Goal: Information Seeking & Learning: Learn about a topic

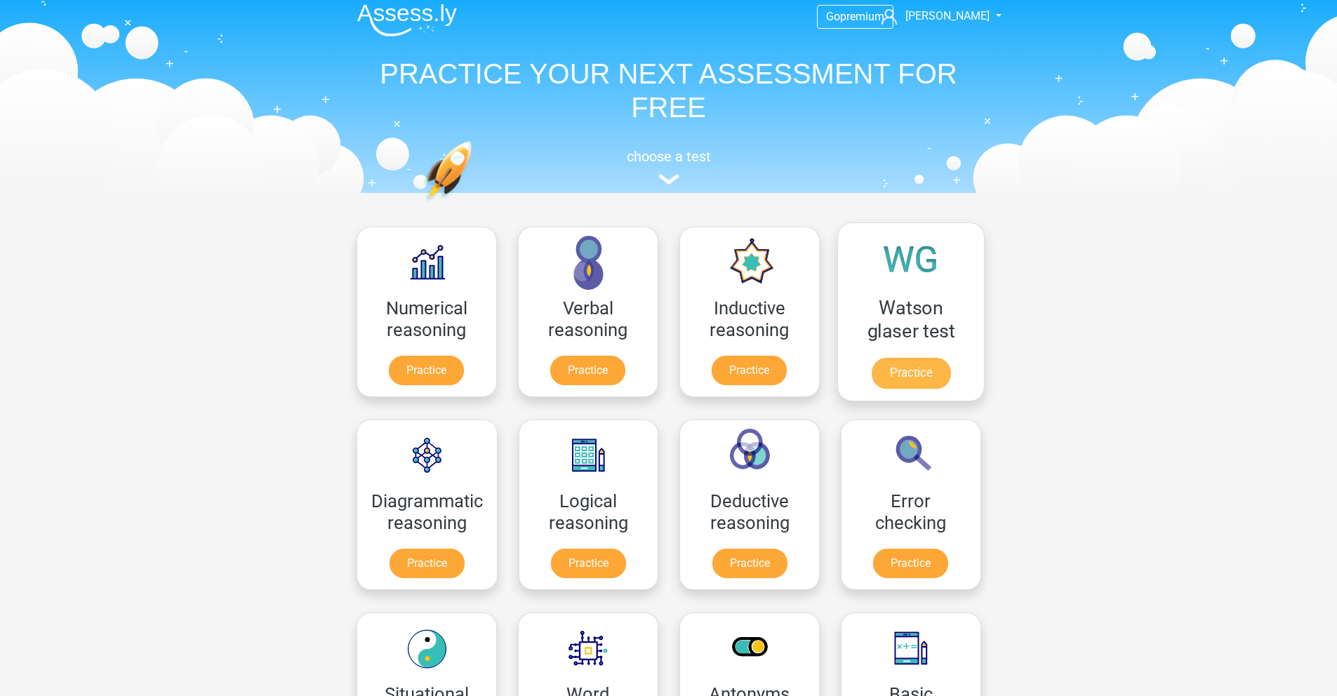
scroll to position [8, 0]
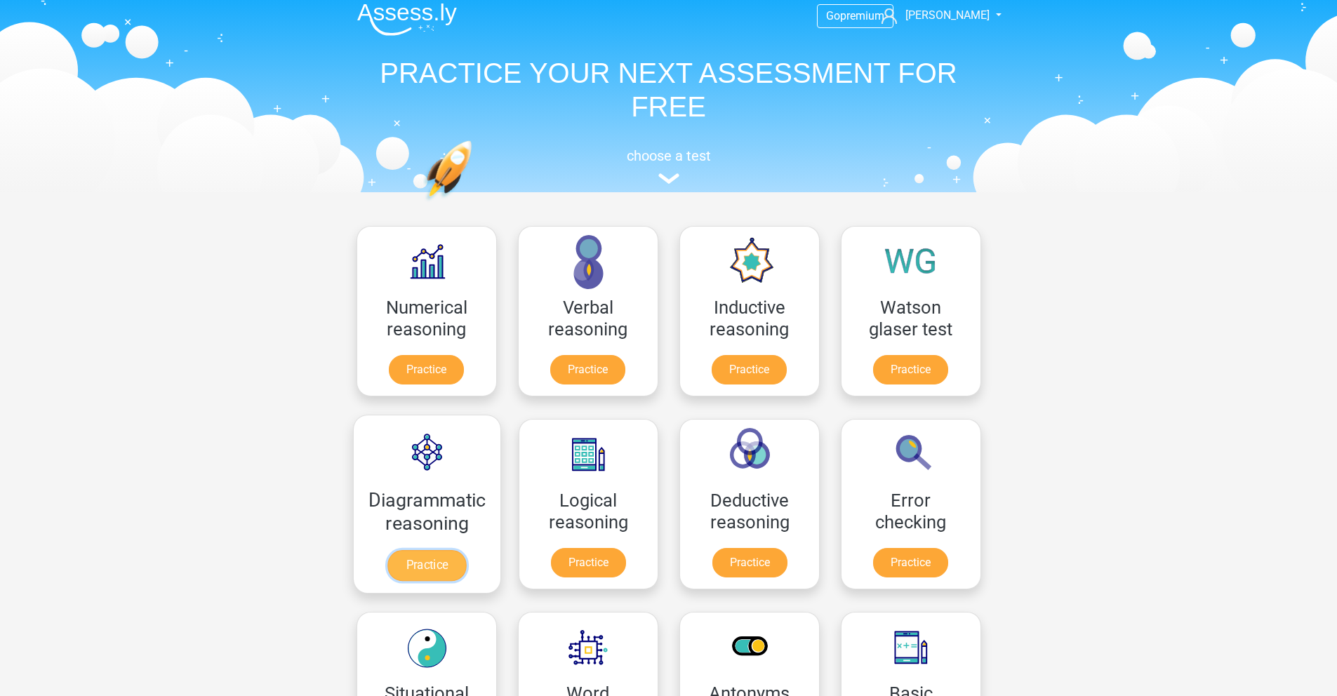
click at [409, 476] on link "Practice" at bounding box center [426, 565] width 79 height 31
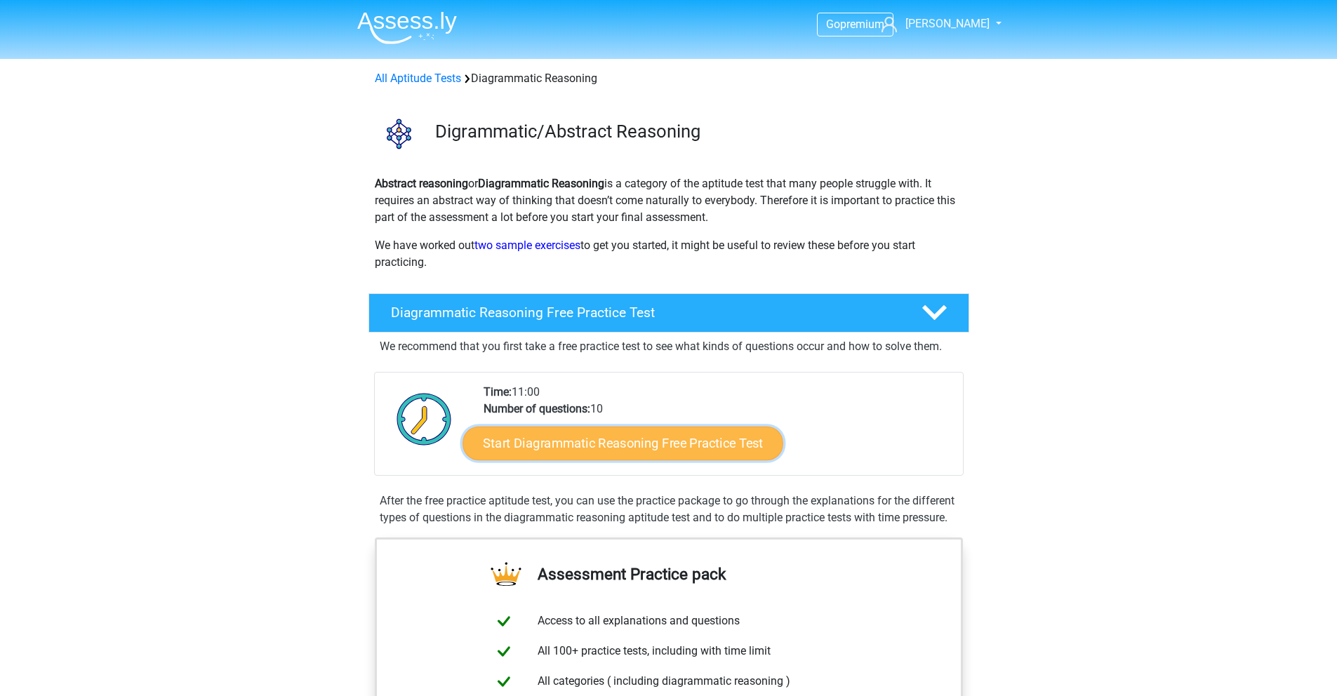
click at [559, 448] on link "Start Diagrammatic Reasoning Free Practice Test" at bounding box center [622, 443] width 321 height 34
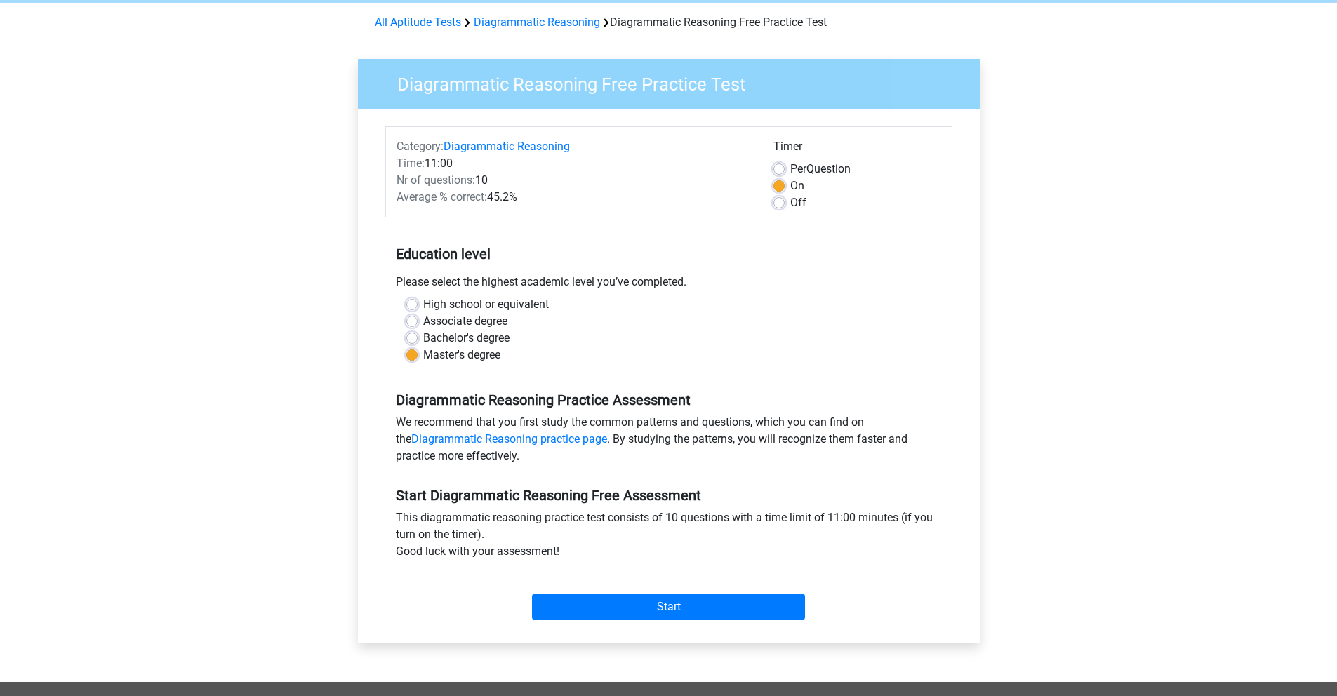
scroll to position [74, 0]
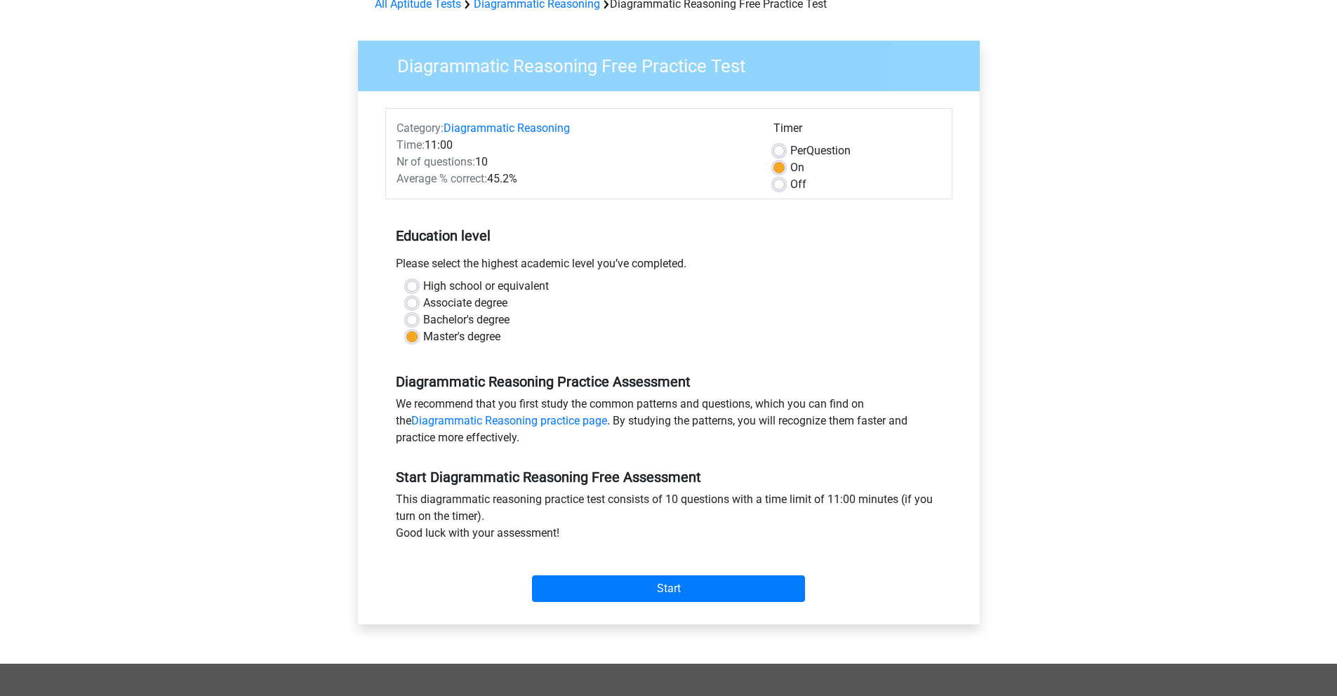
click at [643, 606] on div "Start" at bounding box center [668, 577] width 567 height 60
click at [646, 587] on input "Start" at bounding box center [668, 588] width 273 height 27
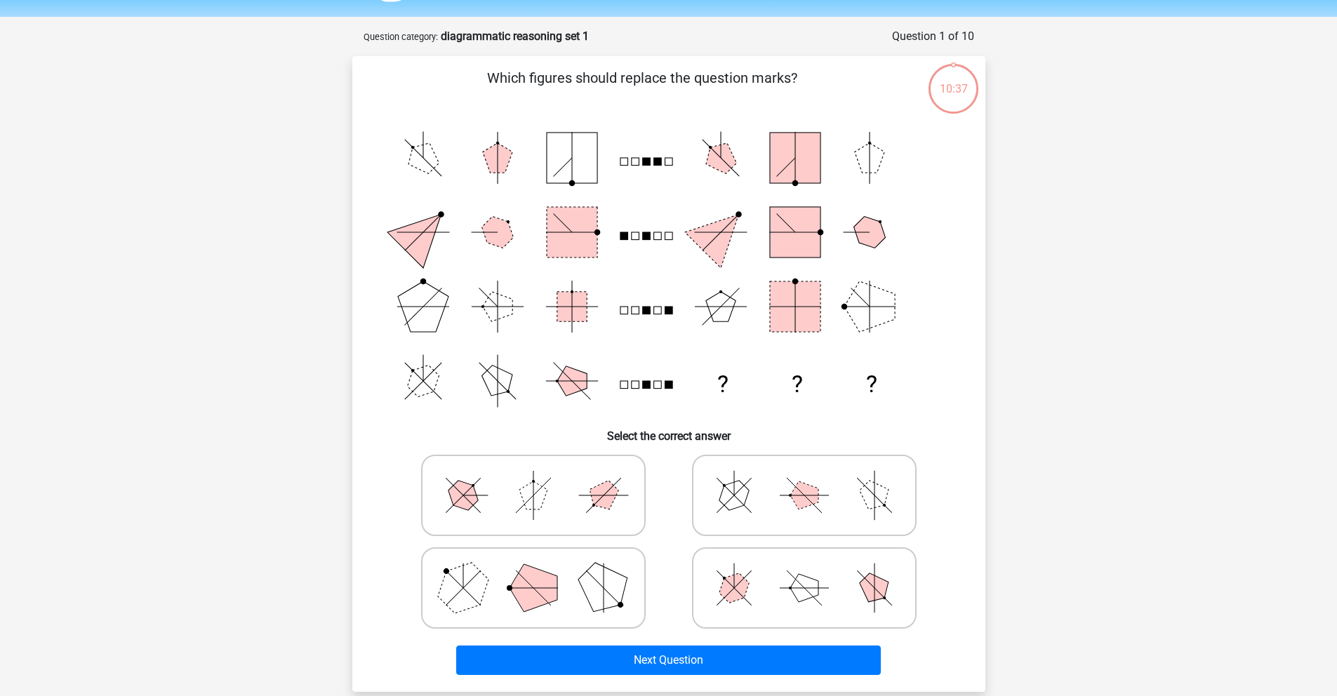
scroll to position [45, 0]
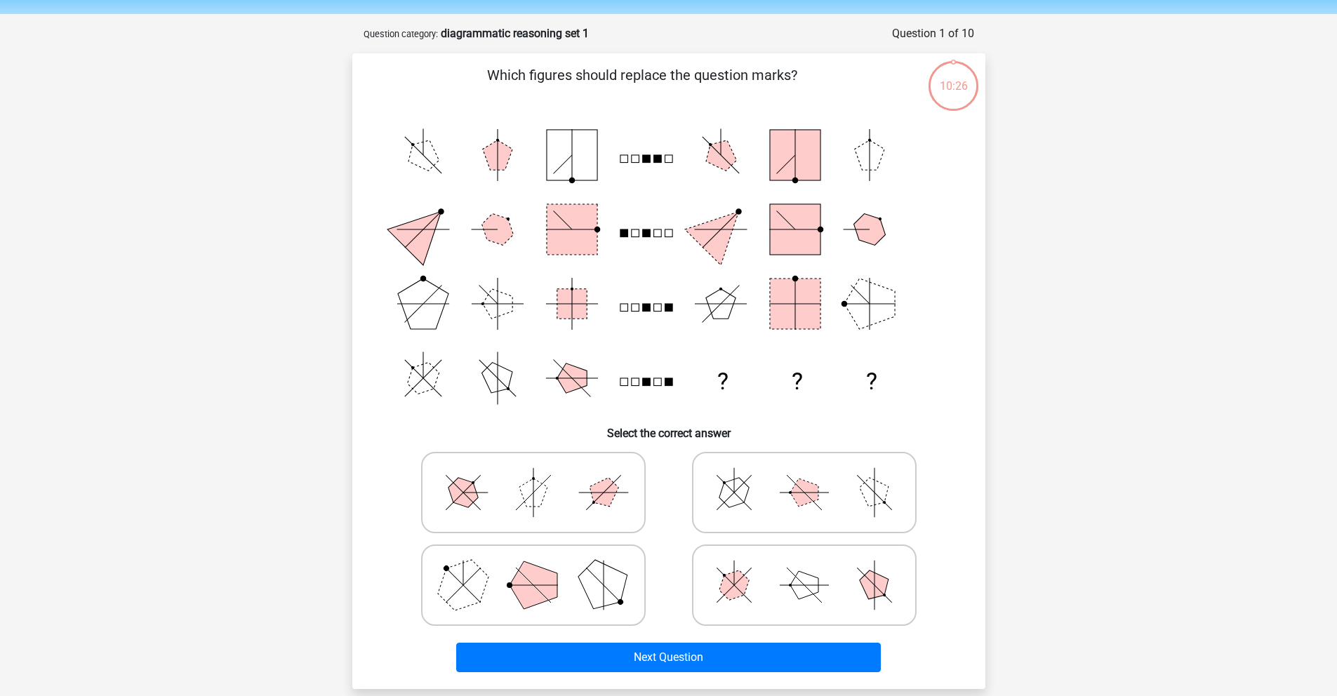
click at [892, 589] on icon at bounding box center [804, 585] width 211 height 70
click at [813, 568] on input "radio" at bounding box center [808, 563] width 9 height 9
radio input "true"
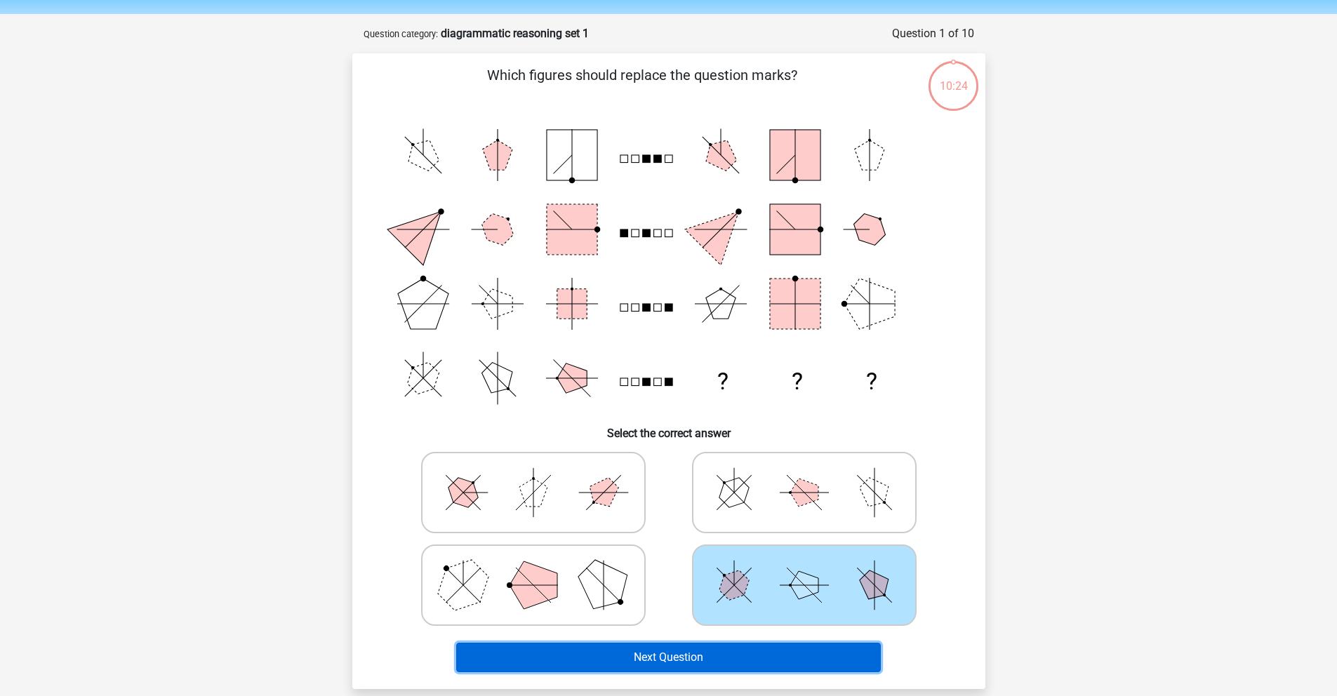
click at [766, 653] on button "Next Question" at bounding box center [668, 657] width 425 height 29
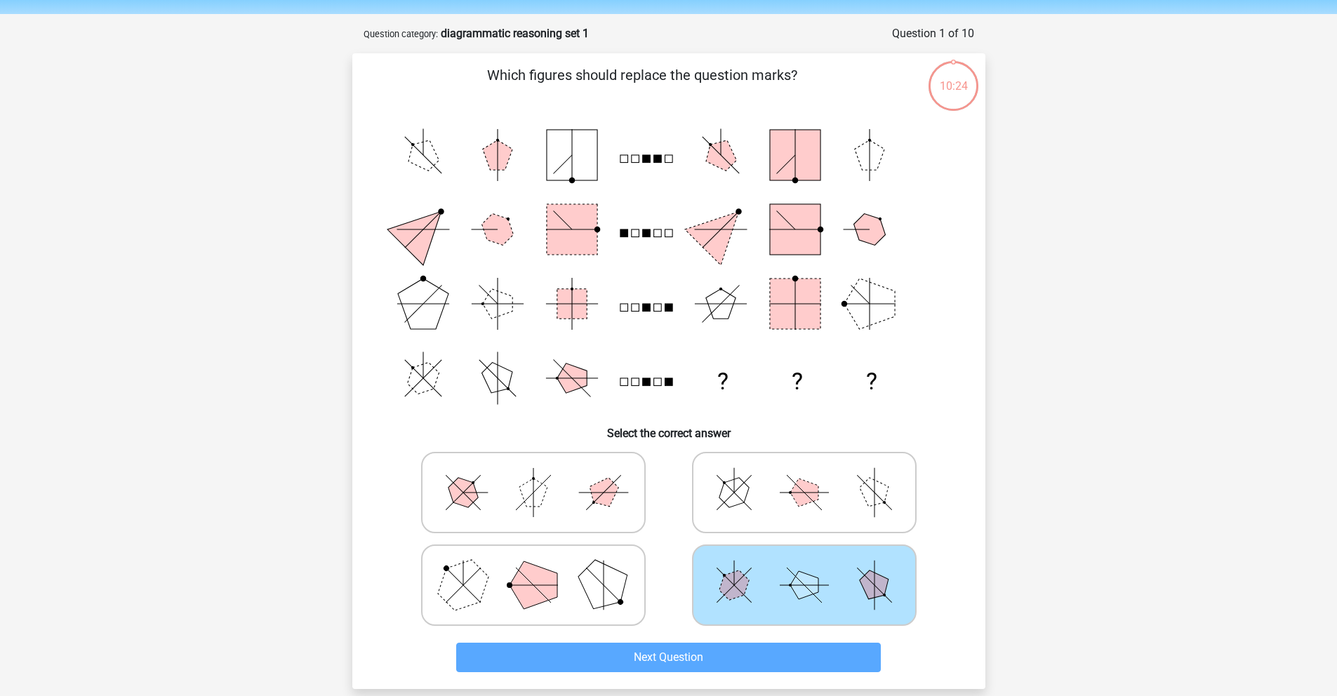
scroll to position [70, 0]
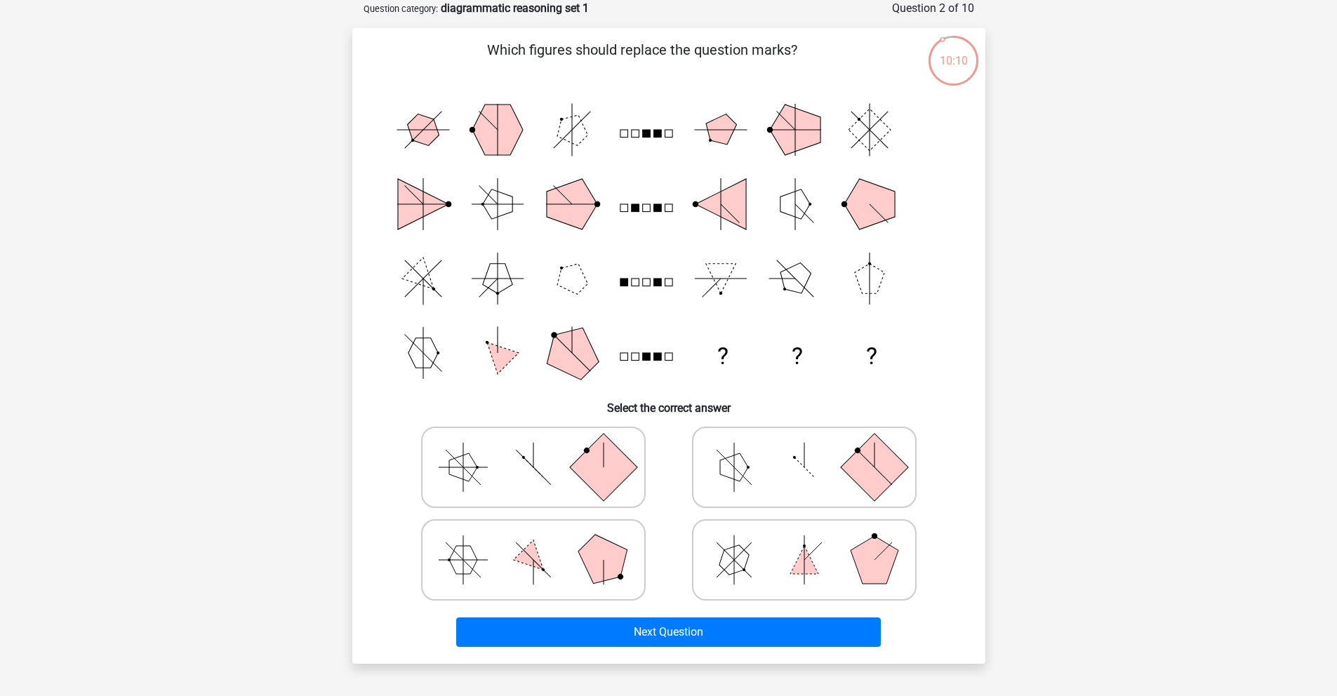
click at [565, 573] on icon at bounding box center [533, 560] width 211 height 70
click at [542, 542] on input "radio" at bounding box center [537, 537] width 9 height 9
radio input "true"
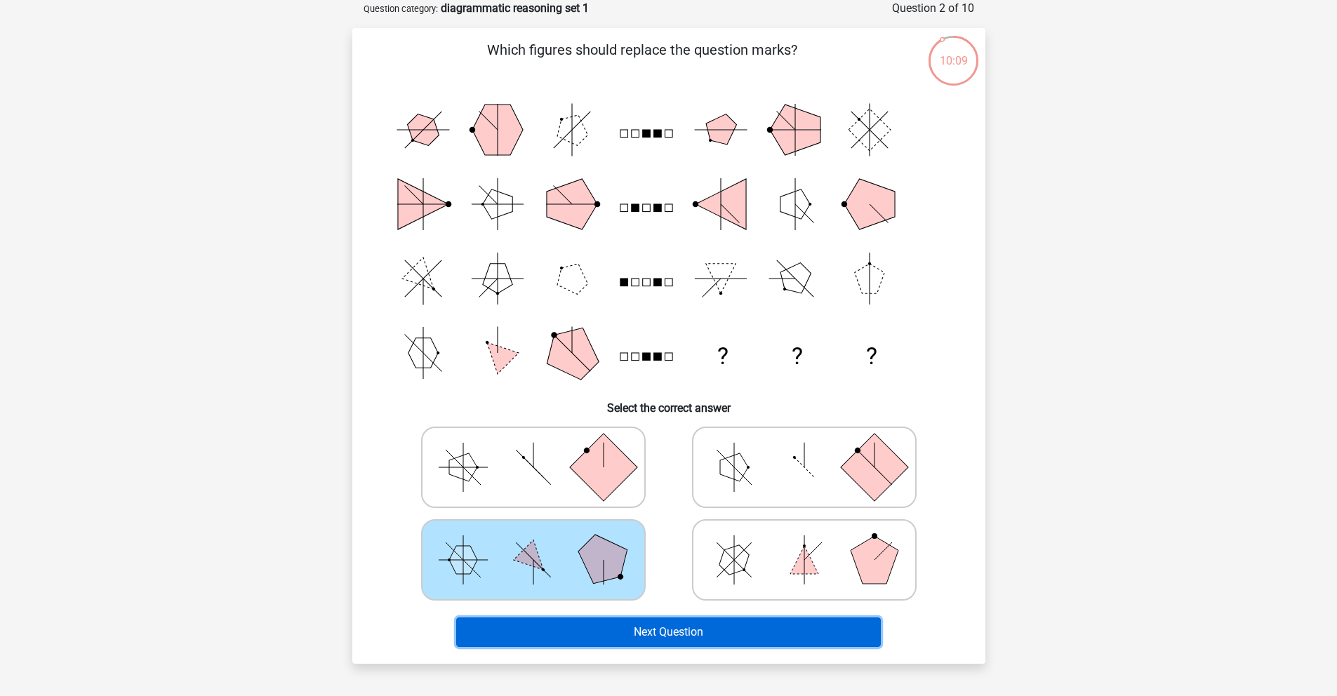
click at [662, 629] on button "Next Question" at bounding box center [668, 631] width 425 height 29
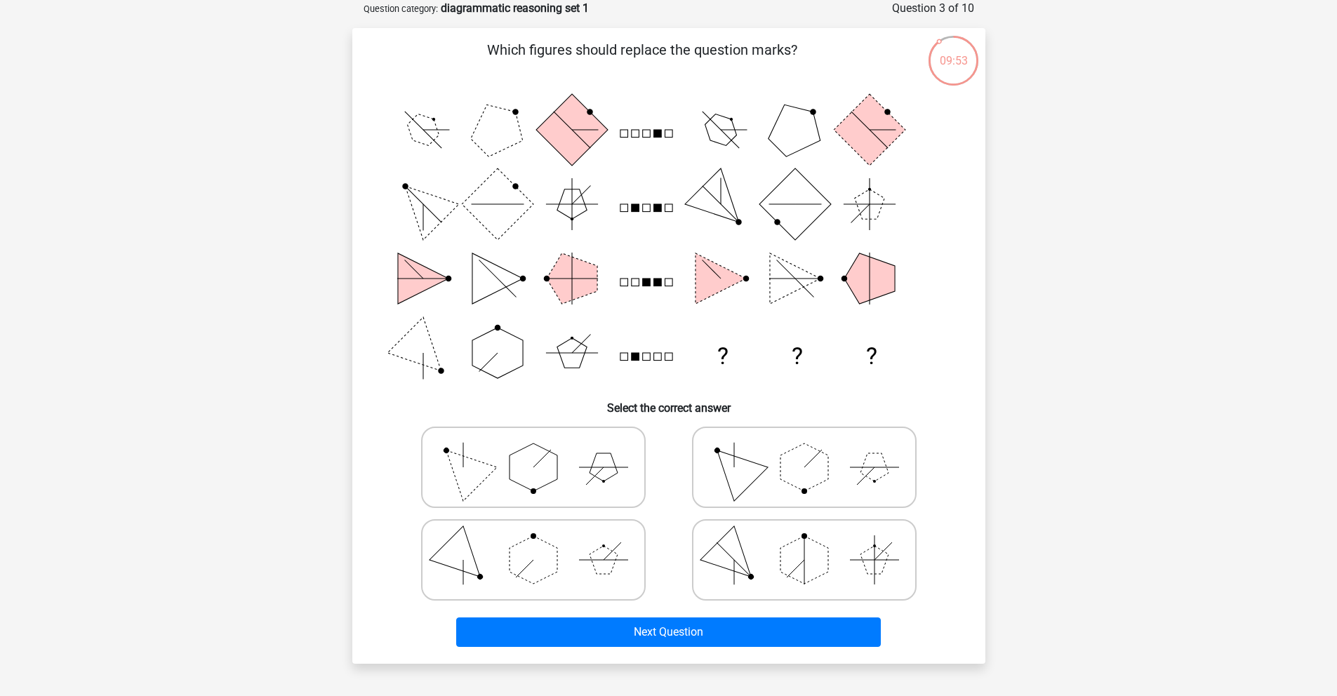
click at [613, 552] on polygon at bounding box center [603, 560] width 28 height 28
click at [542, 542] on input "radio" at bounding box center [537, 537] width 9 height 9
radio input "true"
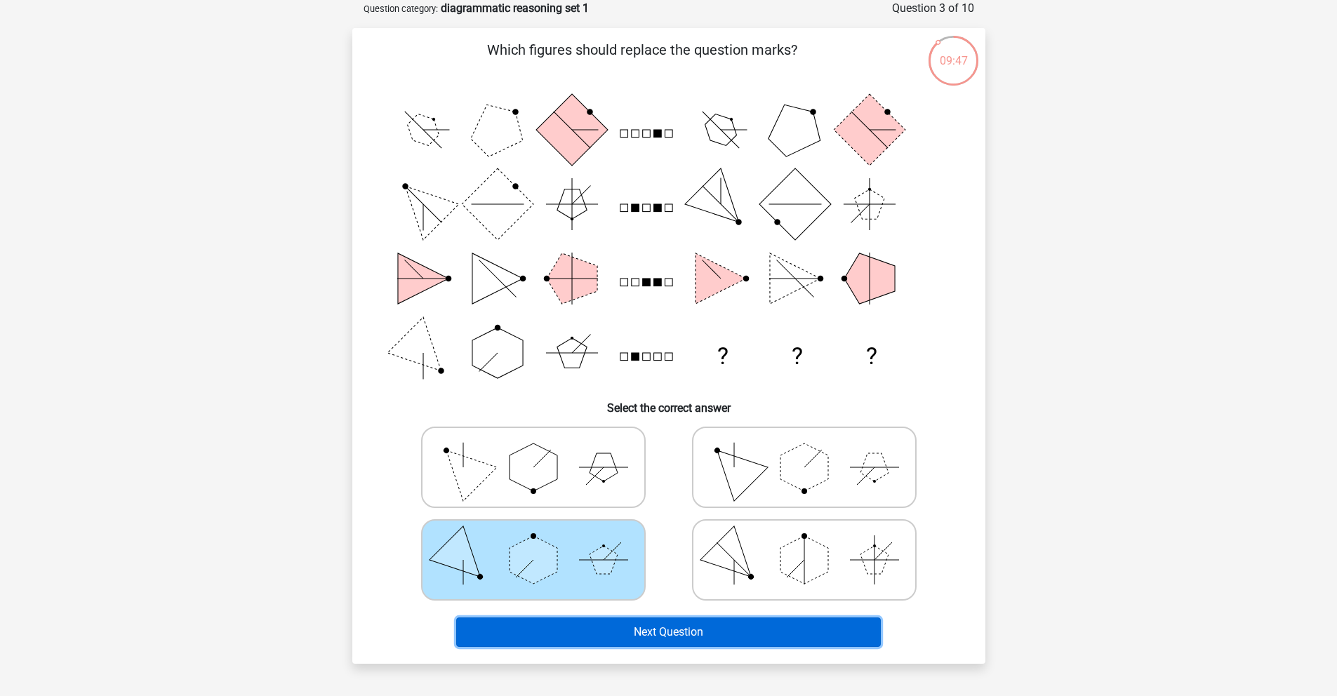
click at [744, 639] on button "Next Question" at bounding box center [668, 631] width 425 height 29
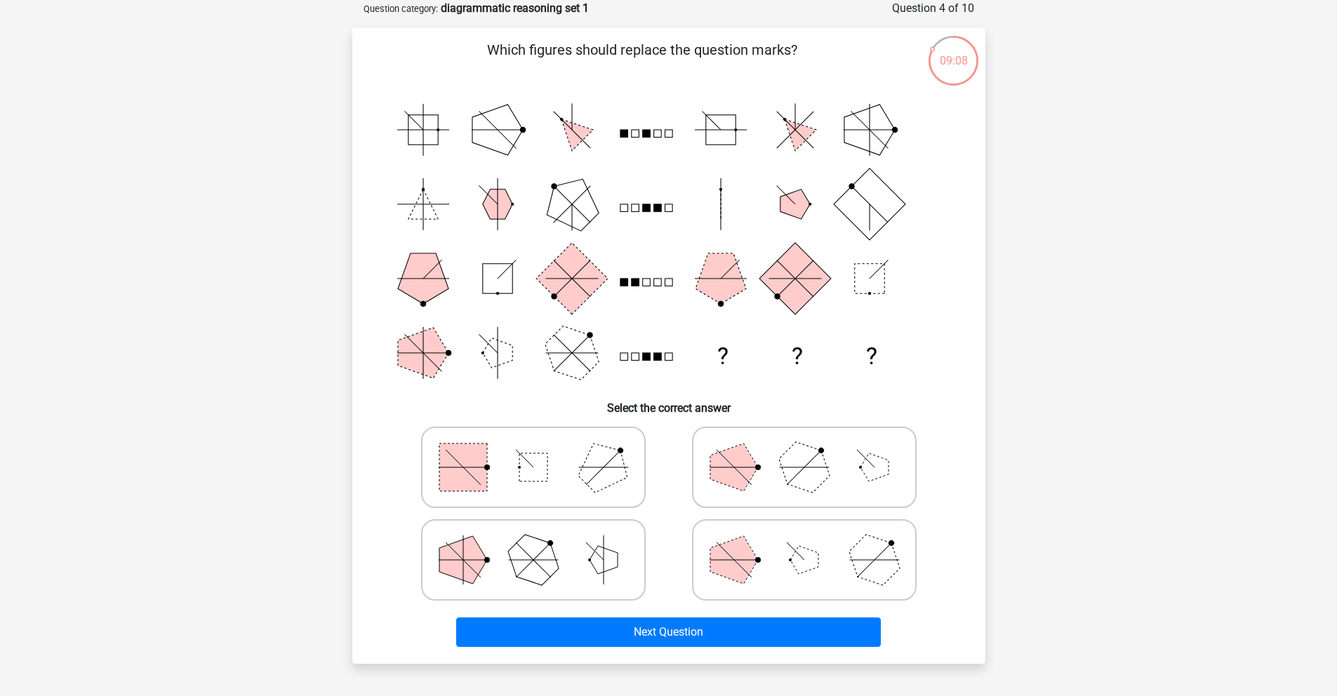
click at [573, 567] on icon at bounding box center [533, 560] width 211 height 70
click at [542, 542] on input "radio" at bounding box center [537, 537] width 9 height 9
radio input "true"
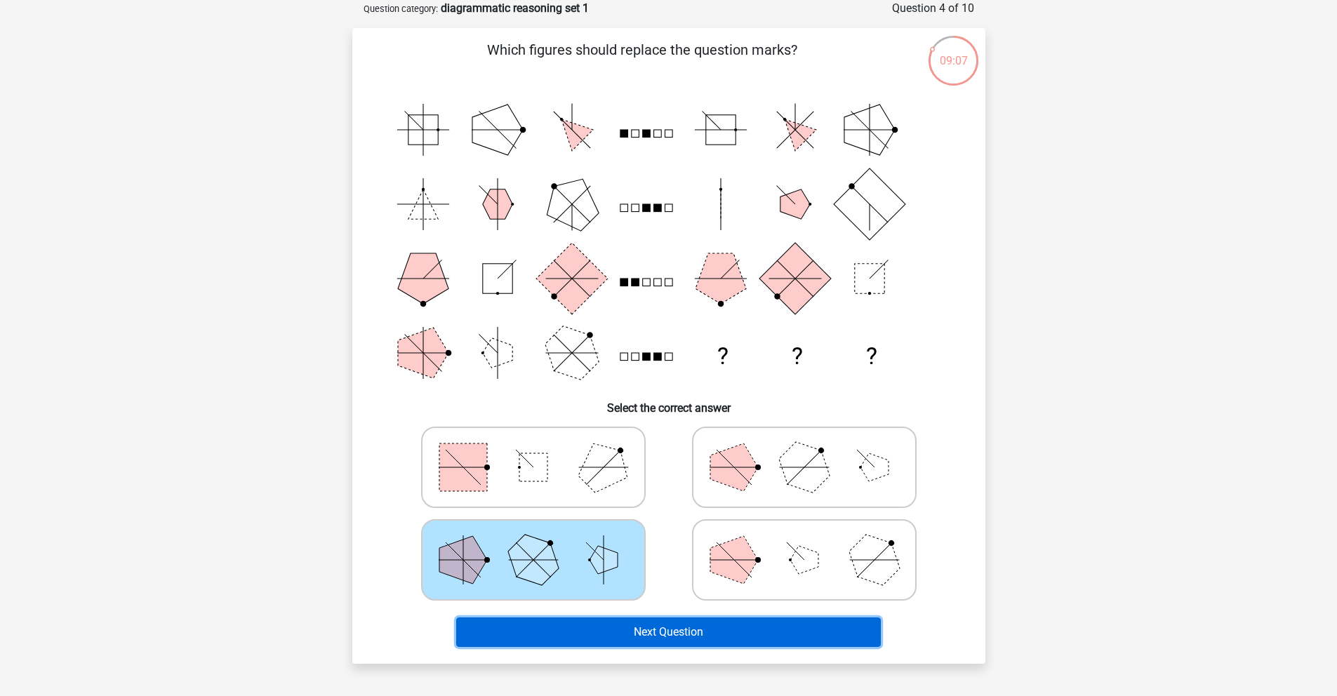
click at [680, 646] on button "Next Question" at bounding box center [668, 631] width 425 height 29
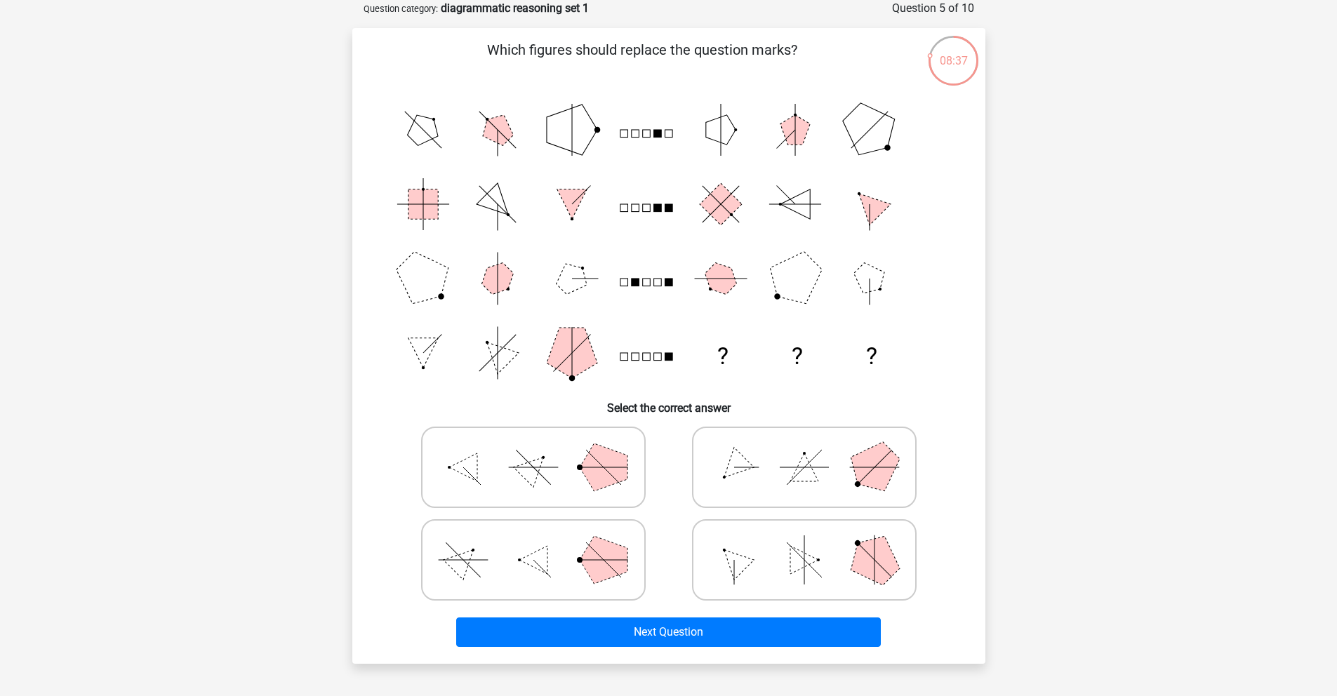
click at [763, 475] on icon at bounding box center [804, 467] width 211 height 70
click at [804, 450] on input "radio" at bounding box center [808, 445] width 9 height 9
radio input "true"
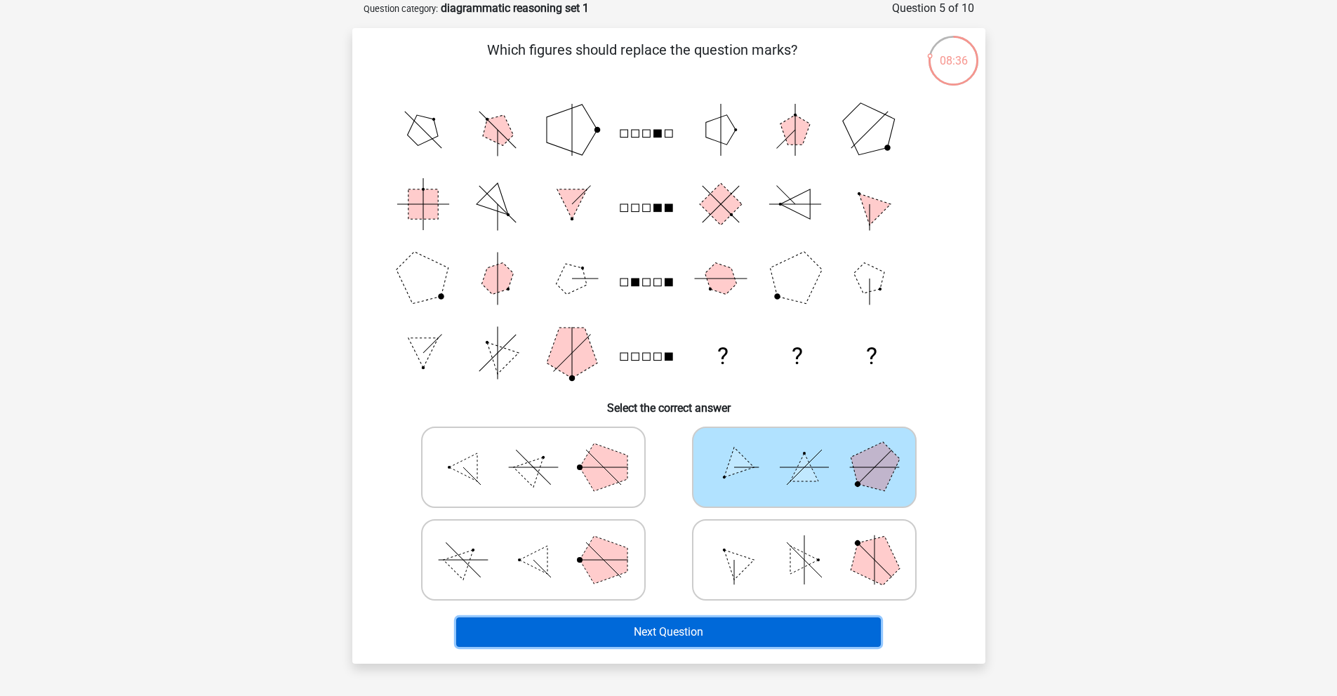
click at [723, 629] on button "Next Question" at bounding box center [668, 631] width 425 height 29
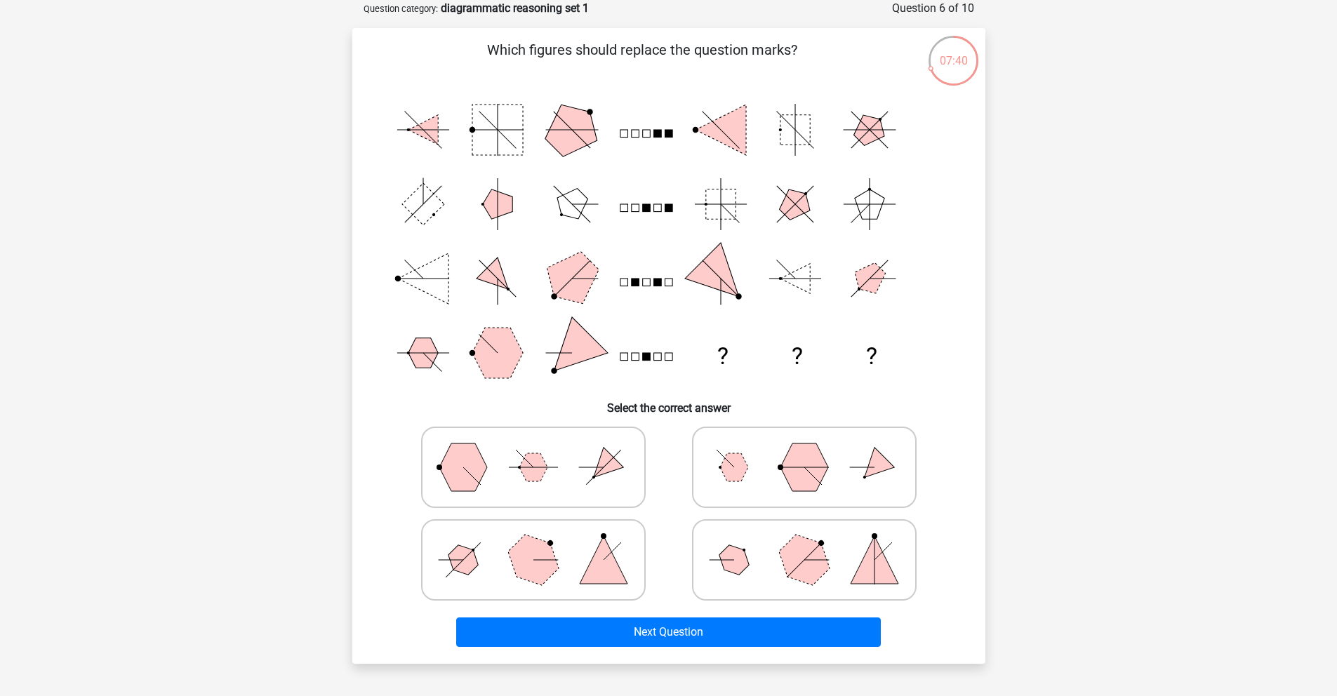
drag, startPoint x: 601, startPoint y: 559, endPoint x: 613, endPoint y: 567, distance: 14.0
click at [601, 559] on polygon at bounding box center [604, 560] width 48 height 48
click at [542, 542] on input "radio" at bounding box center [537, 537] width 9 height 9
radio input "true"
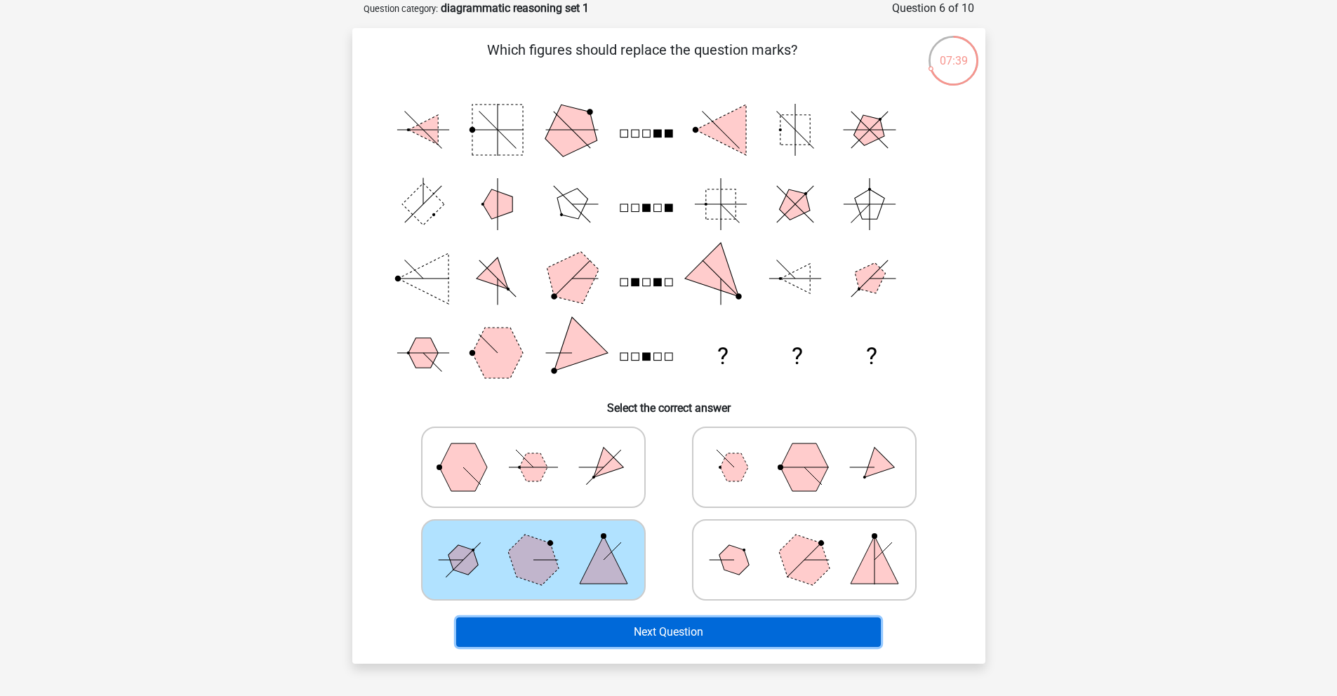
click at [645, 642] on button "Next Question" at bounding box center [668, 631] width 425 height 29
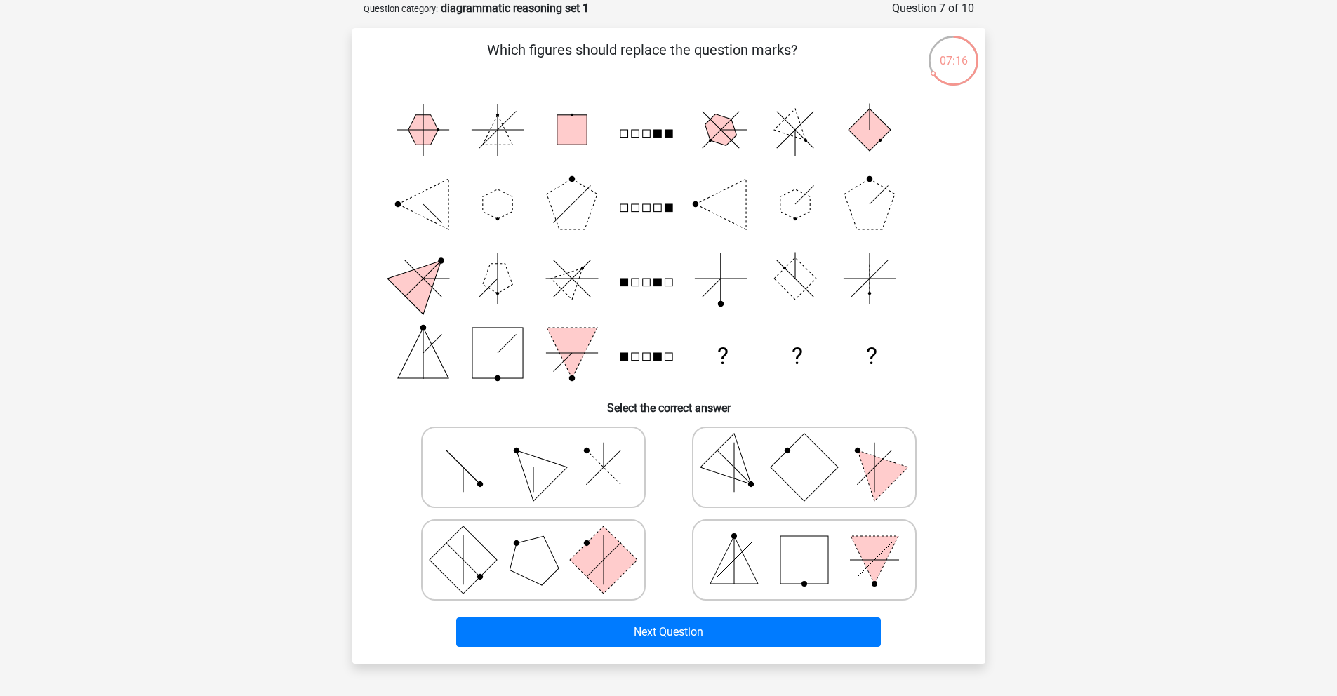
click at [724, 482] on icon at bounding box center [804, 467] width 211 height 70
click at [804, 450] on input "radio" at bounding box center [808, 445] width 9 height 9
radio input "true"
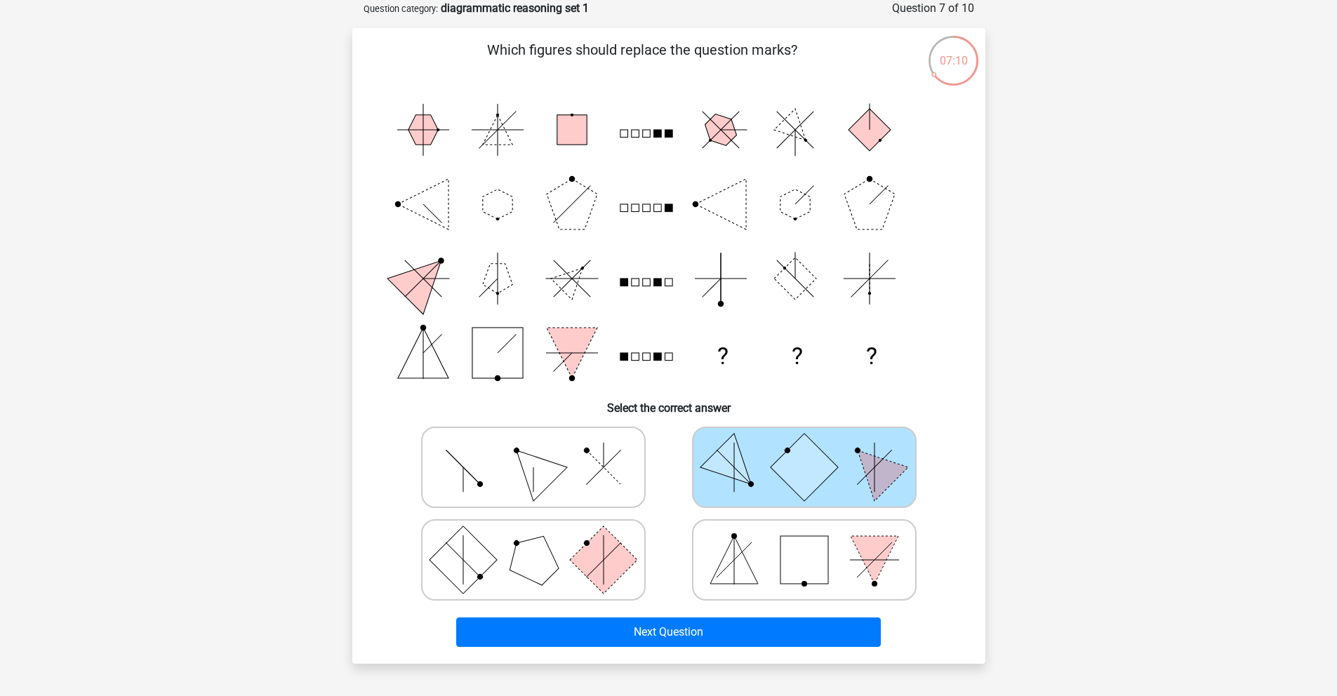
click at [597, 565] on line at bounding box center [603, 559] width 34 height 34
click at [542, 542] on input "radio" at bounding box center [537, 537] width 9 height 9
radio input "true"
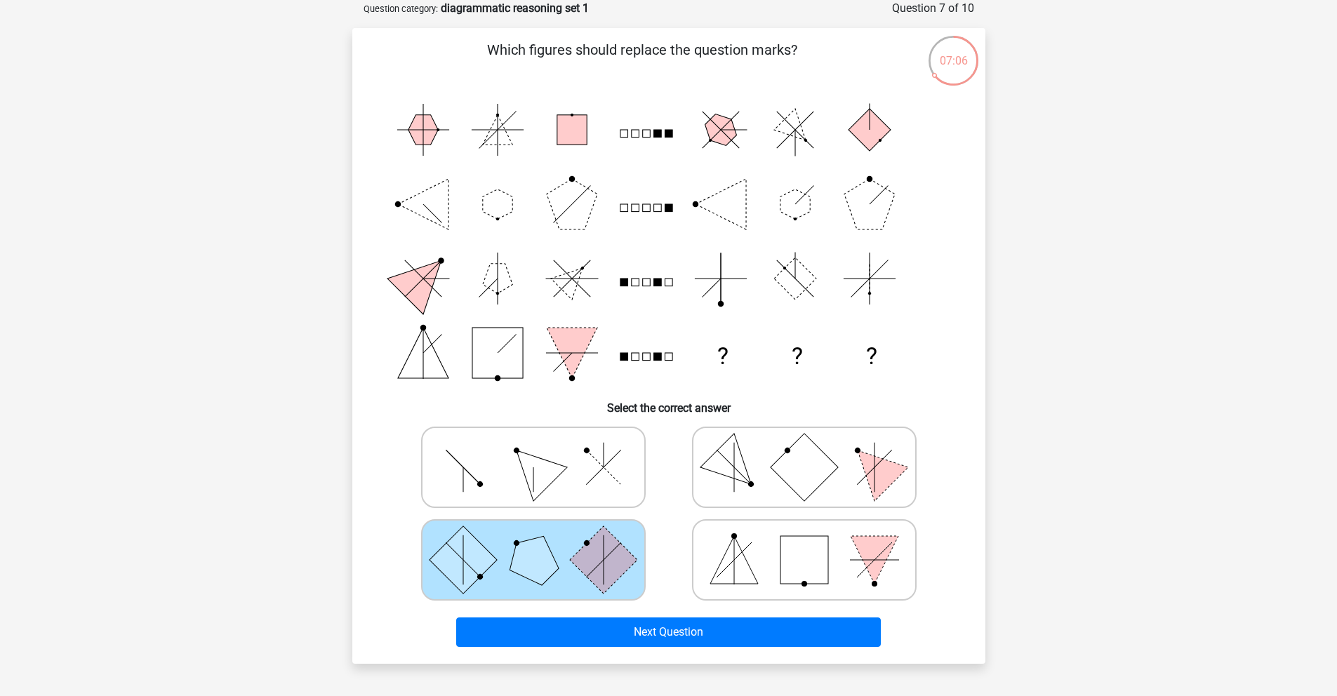
click at [610, 462] on icon at bounding box center [533, 467] width 211 height 70
click at [542, 450] on input "radio" at bounding box center [537, 445] width 9 height 9
radio input "true"
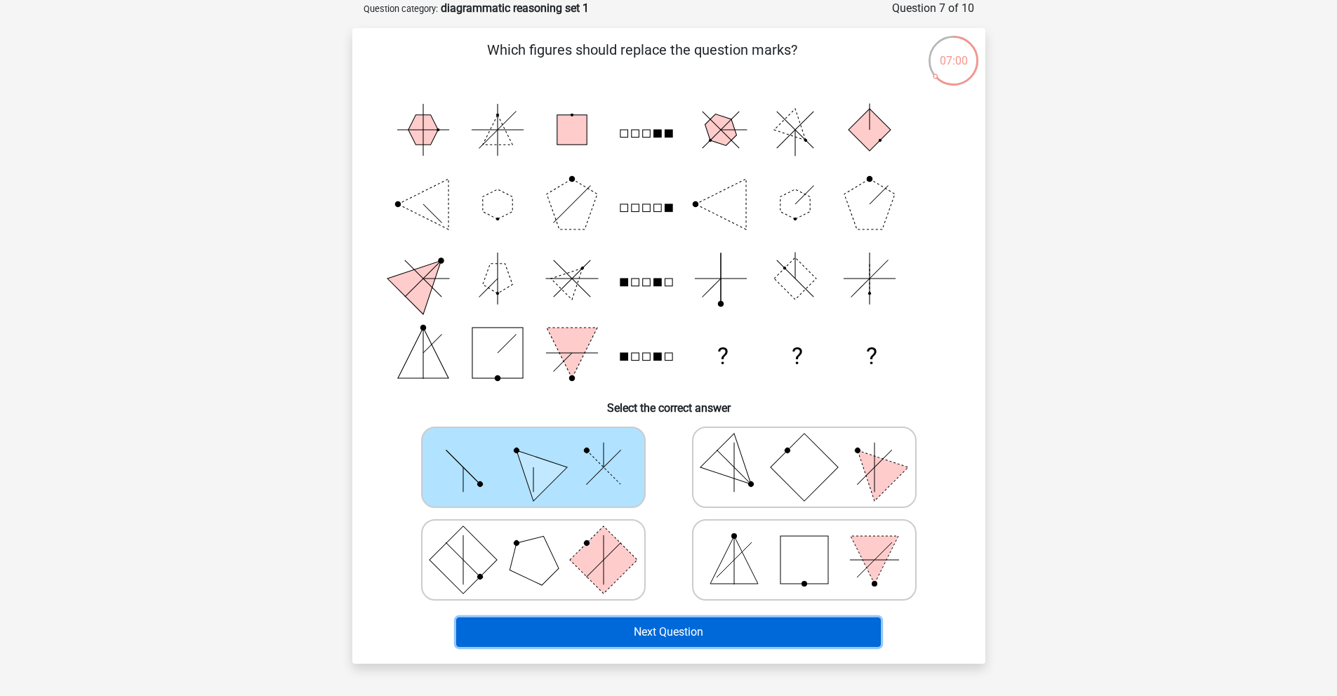
click at [713, 630] on button "Next Question" at bounding box center [668, 631] width 425 height 29
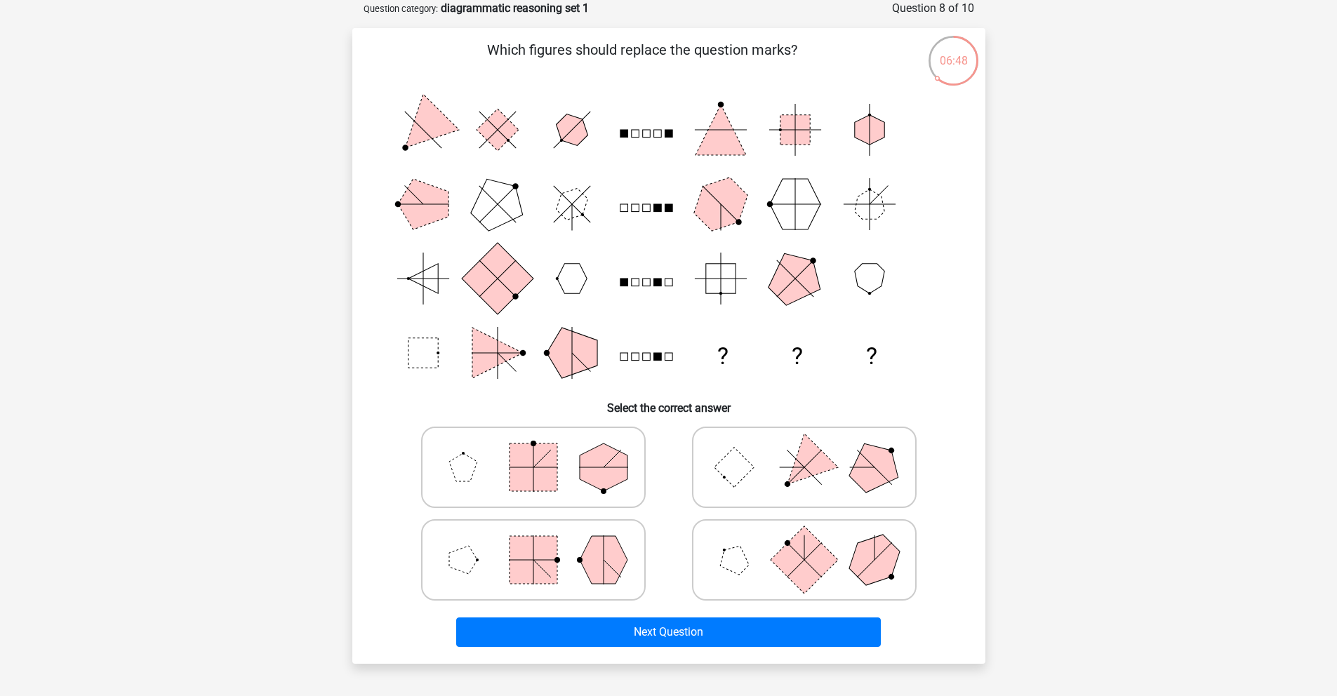
click at [760, 476] on icon at bounding box center [804, 467] width 211 height 70
click at [804, 450] on input "radio" at bounding box center [808, 445] width 9 height 9
radio input "true"
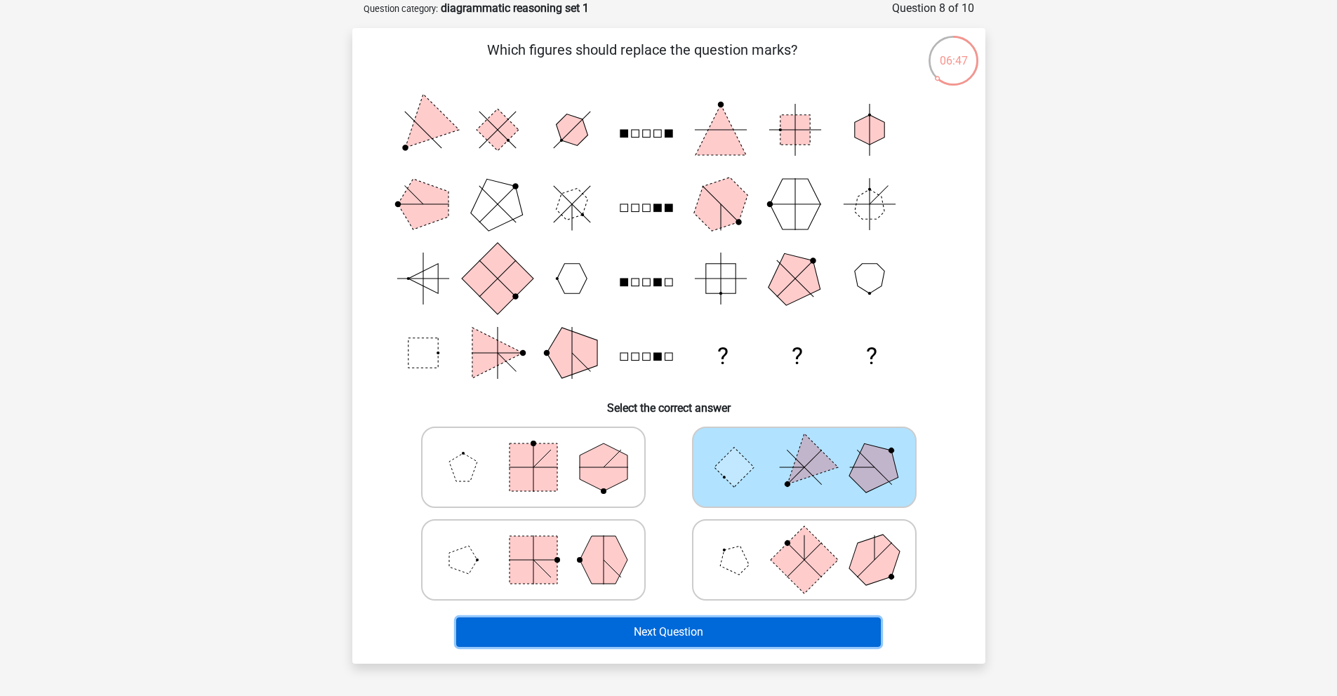
click at [755, 623] on button "Next Question" at bounding box center [668, 631] width 425 height 29
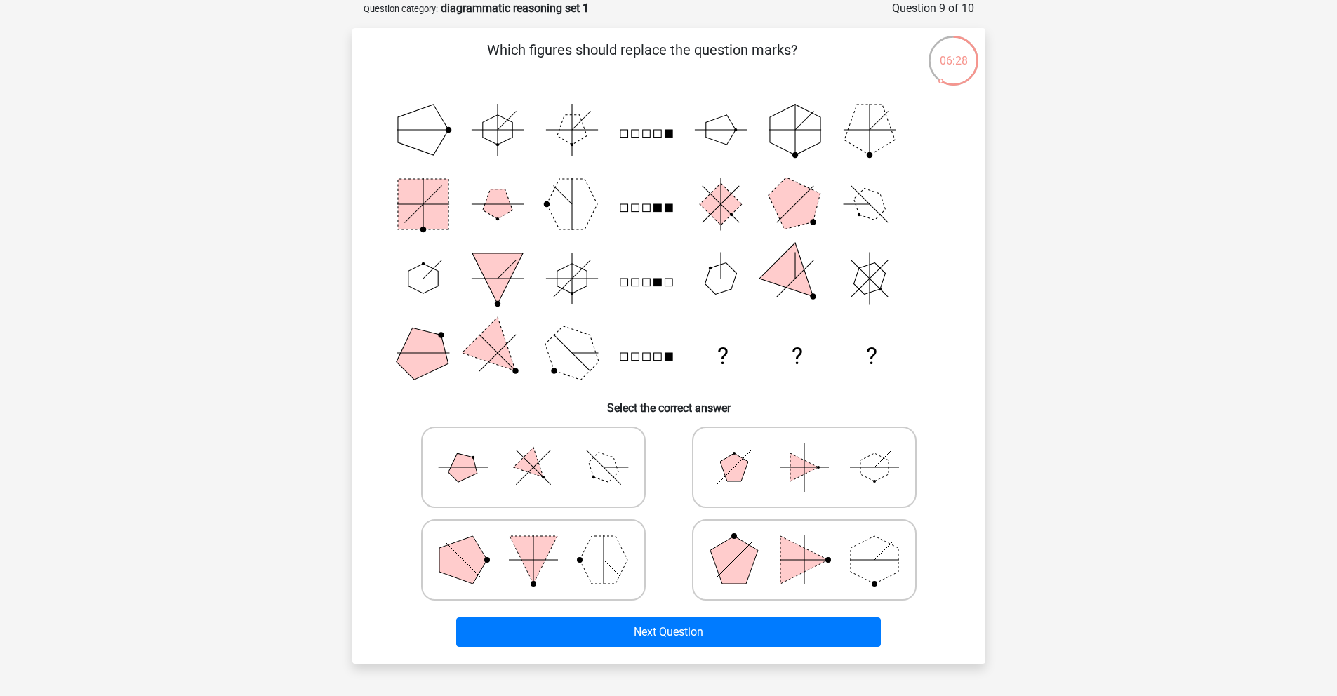
click at [769, 575] on icon at bounding box center [804, 560] width 211 height 70
click at [804, 542] on input "radio" at bounding box center [808, 537] width 9 height 9
radio input "true"
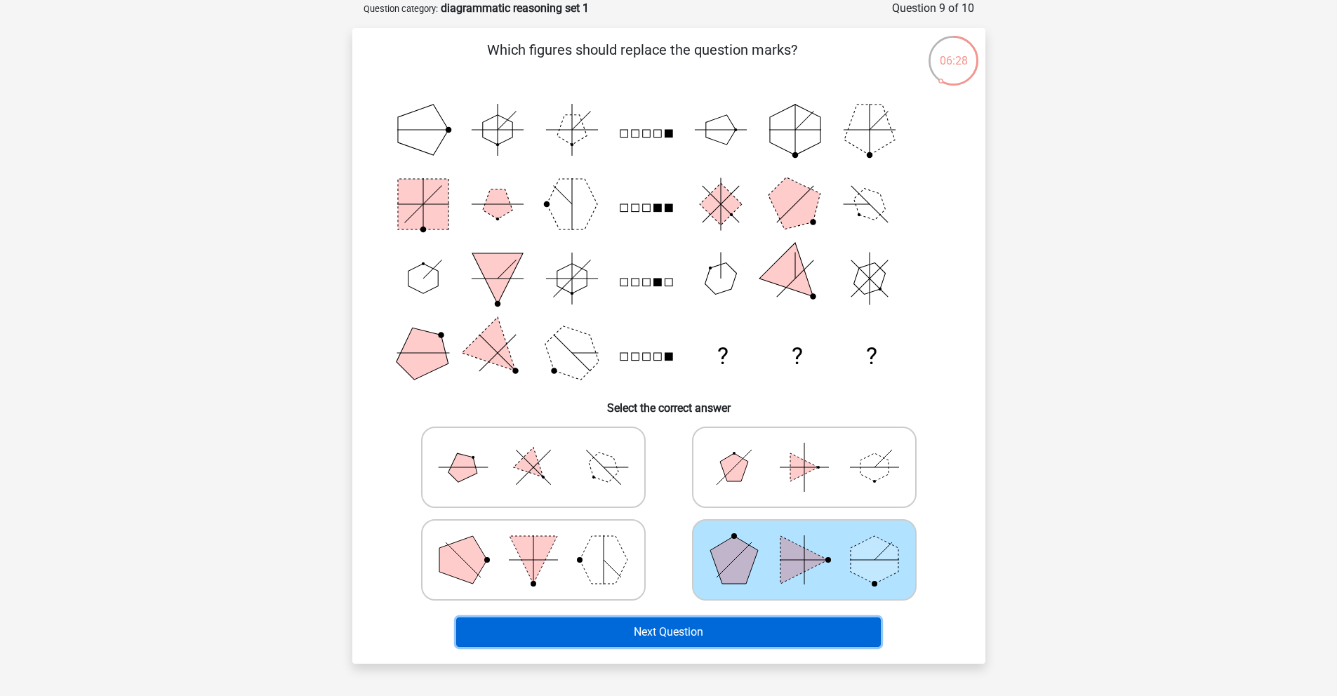
click at [736, 632] on button "Next Question" at bounding box center [668, 631] width 425 height 29
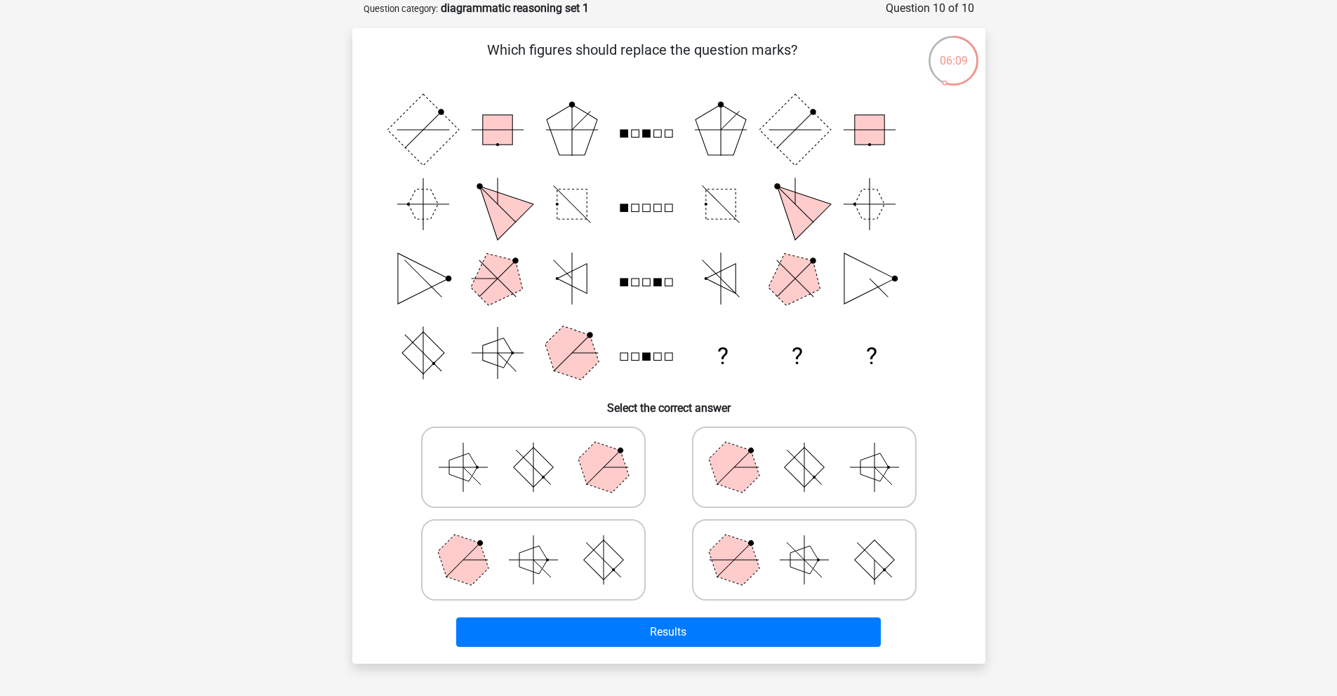
click at [787, 474] on icon at bounding box center [804, 467] width 211 height 70
click at [804, 450] on input "radio" at bounding box center [808, 445] width 9 height 9
radio input "true"
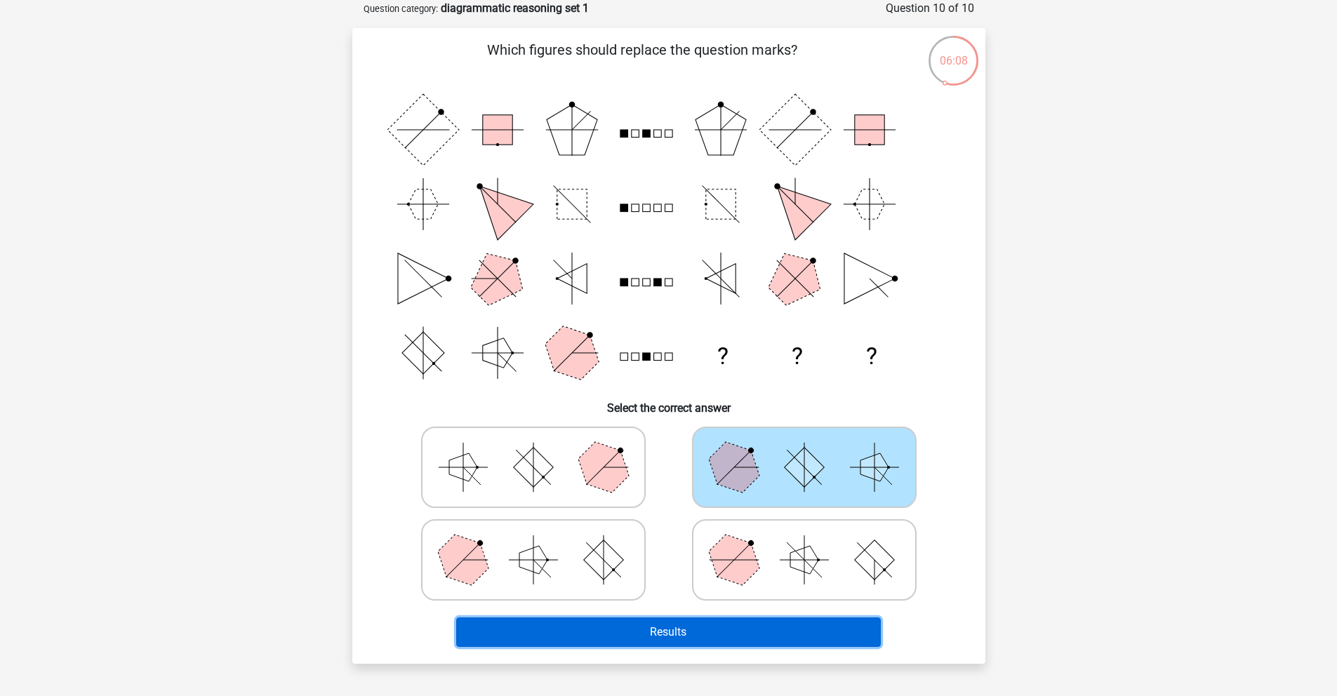
click at [761, 634] on button "Results" at bounding box center [668, 631] width 425 height 29
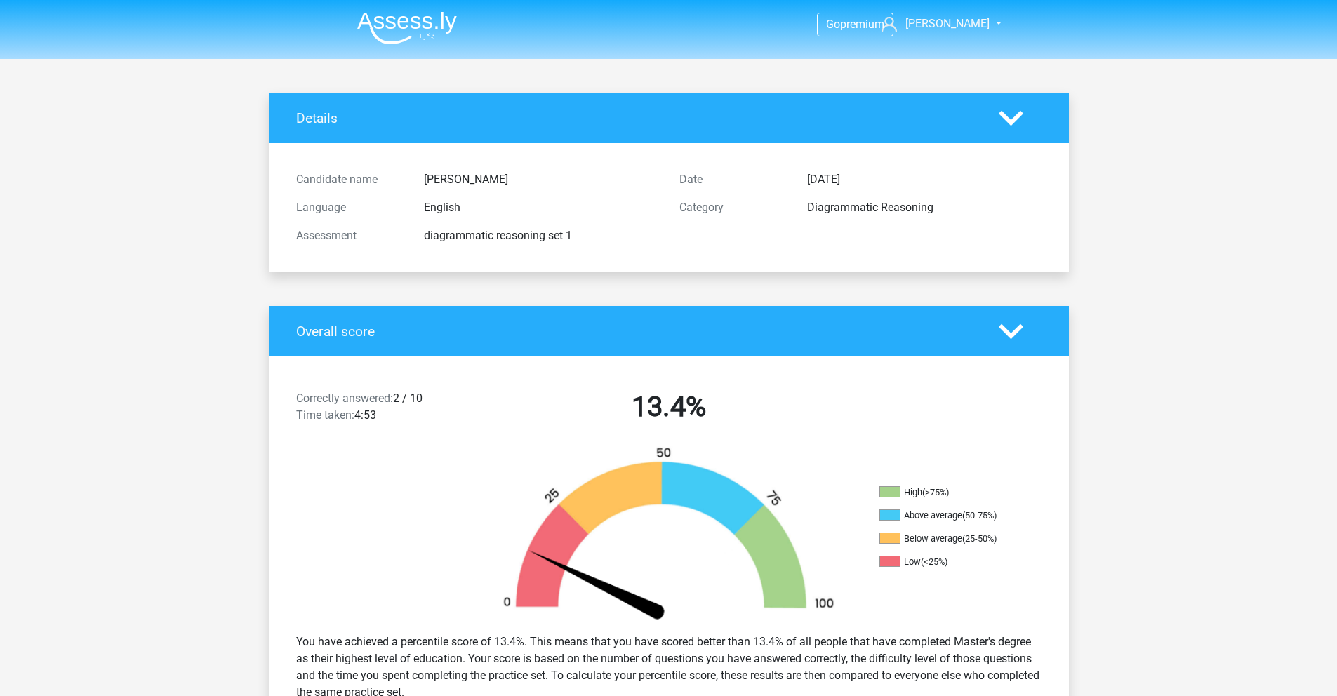
click at [418, 8] on li at bounding box center [401, 25] width 111 height 39
click at [422, 27] on img at bounding box center [407, 27] width 100 height 33
